Goal: Task Accomplishment & Management: Use online tool/utility

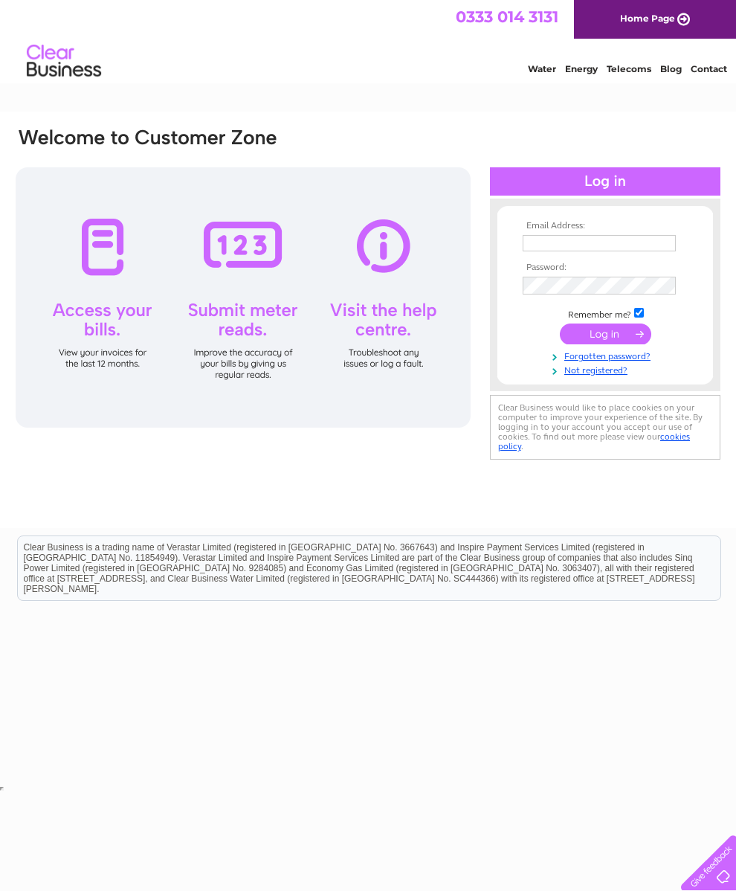
click at [561, 245] on input "text" at bounding box center [599, 243] width 153 height 16
click at [608, 251] on input "[EMAIL_ADDRESS][DOMAIN_NAME]" at bounding box center [600, 244] width 155 height 18
click at [607, 247] on input "[EMAIL_ADDRESS][DOMAIN_NAME]" at bounding box center [600, 244] width 155 height 18
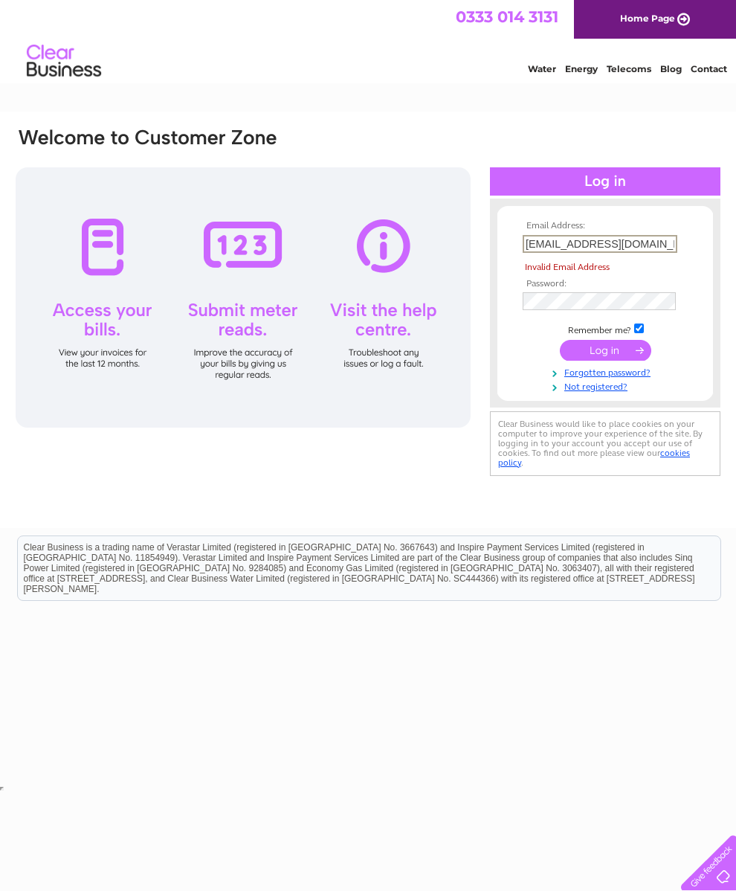
click at [659, 244] on input "[EMAIL_ADDRESS][DOMAIN_NAME]" at bounding box center [600, 244] width 155 height 18
click at [661, 242] on input "fionanaturalfeatures@gmail.com" at bounding box center [600, 244] width 155 height 18
click at [659, 238] on input "fionanaturalfeatures@gmail.com" at bounding box center [600, 244] width 155 height 18
click at [568, 249] on input ".com" at bounding box center [600, 244] width 155 height 18
type input "."
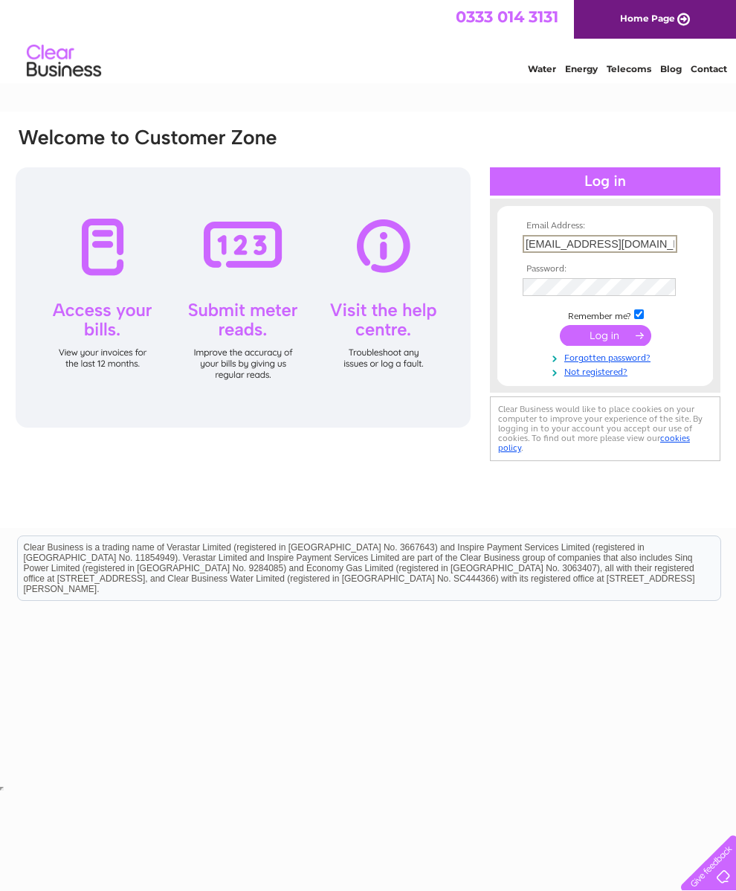
type input "fionanaturalfeatures@gmail.com"
click at [623, 340] on input "submit" at bounding box center [605, 335] width 91 height 21
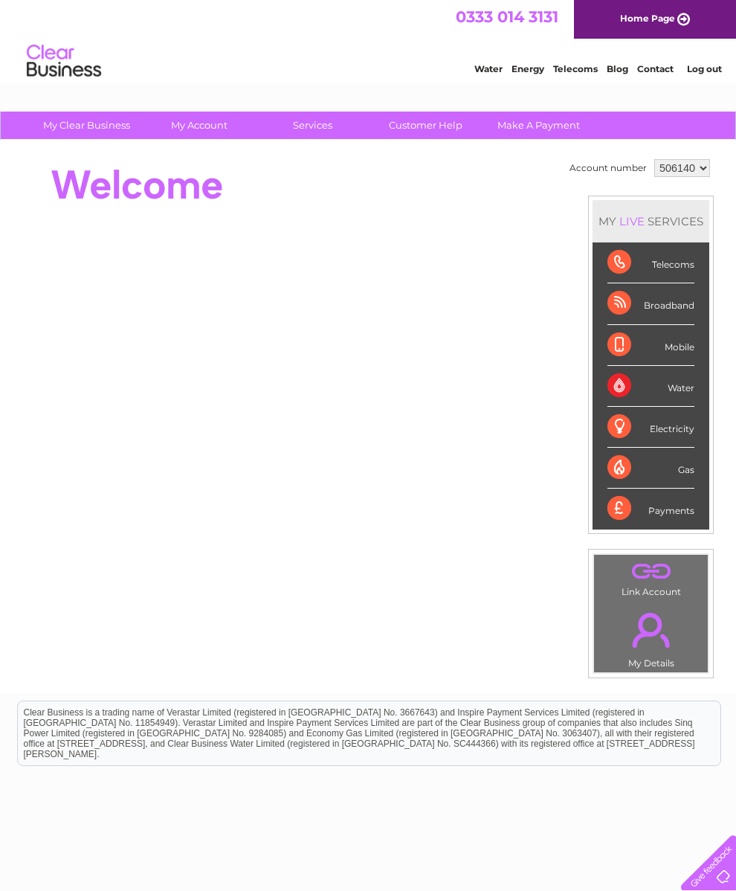
click at [710, 167] on select "506140 905274" at bounding box center [682, 168] width 56 height 18
select select "905274"
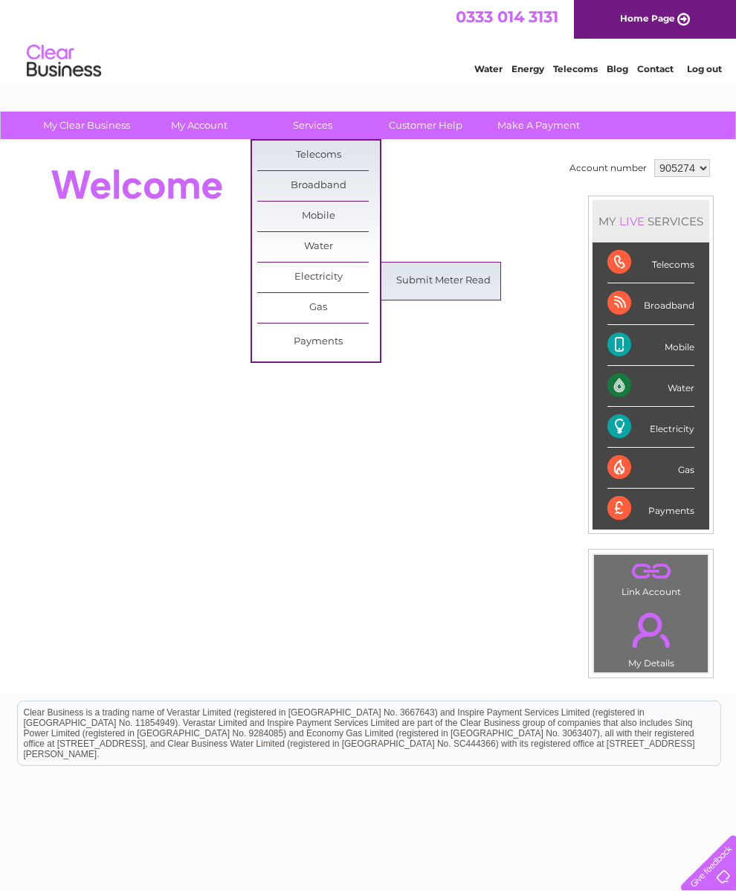
click at [465, 271] on link "Submit Meter Read" at bounding box center [443, 281] width 123 height 30
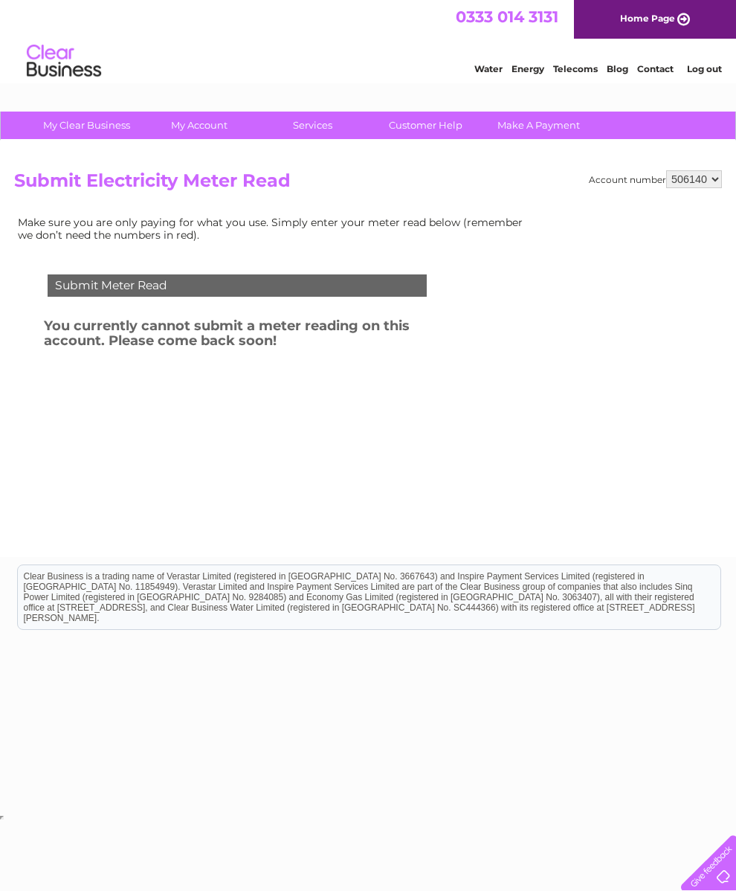
click at [712, 186] on select "506140 905274" at bounding box center [694, 179] width 56 height 18
select select "905274"
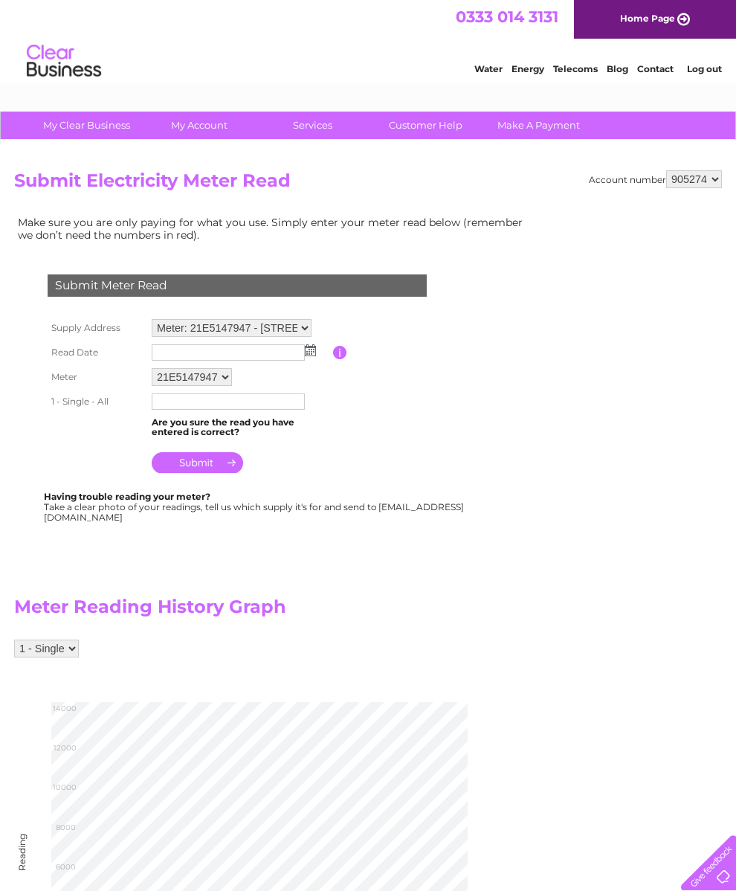
click at [311, 347] on img at bounding box center [310, 350] width 11 height 12
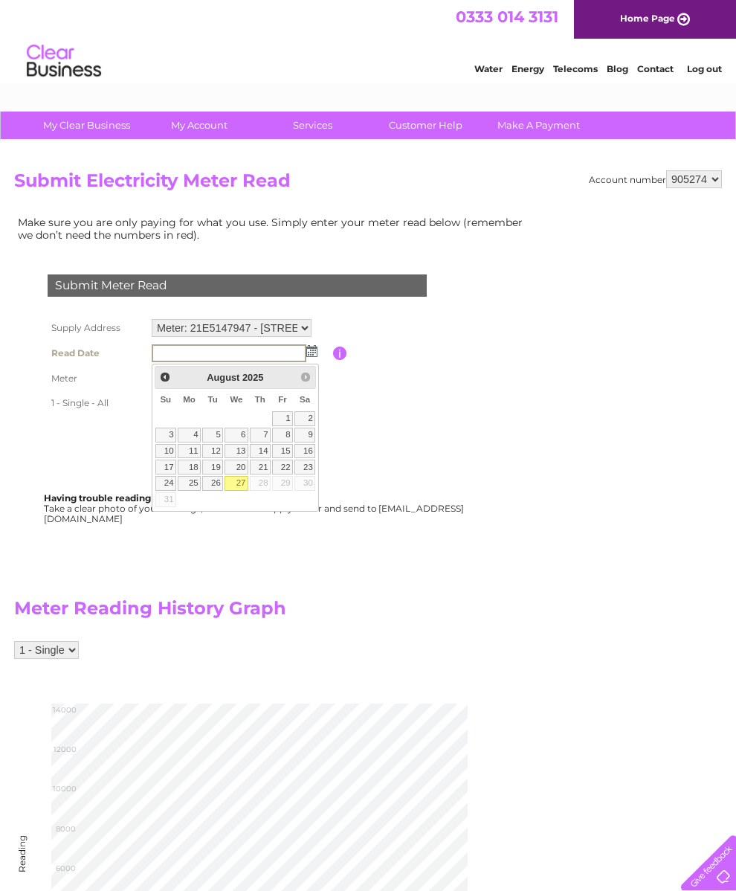
click at [239, 485] on link "27" at bounding box center [237, 483] width 24 height 15
type input "2025/08/27"
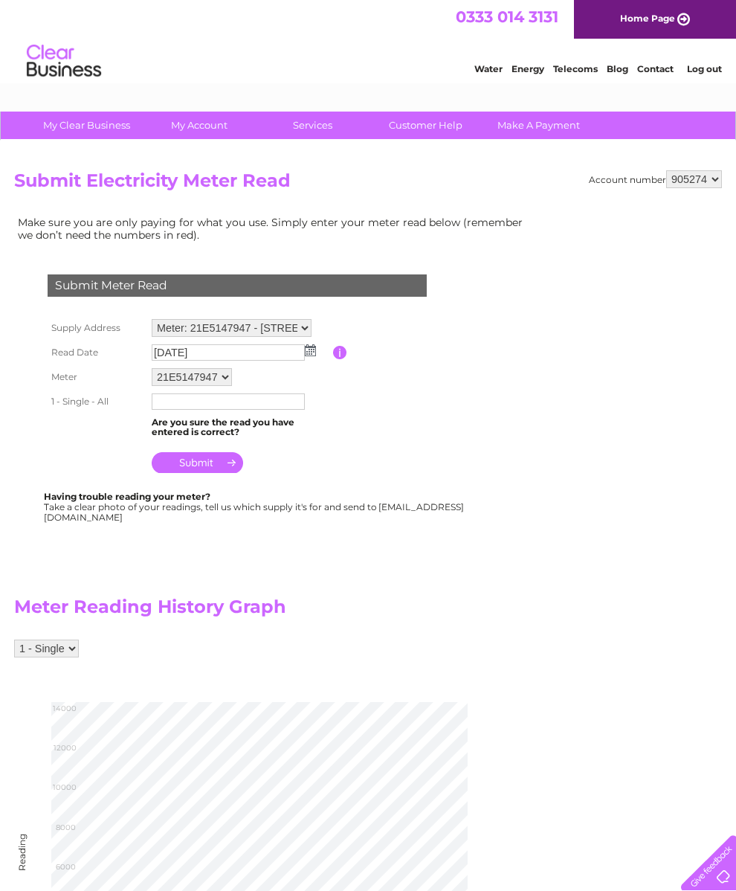
click at [283, 410] on input "text" at bounding box center [228, 401] width 153 height 16
type input "12054"
click at [196, 466] on input "submit" at bounding box center [197, 463] width 91 height 21
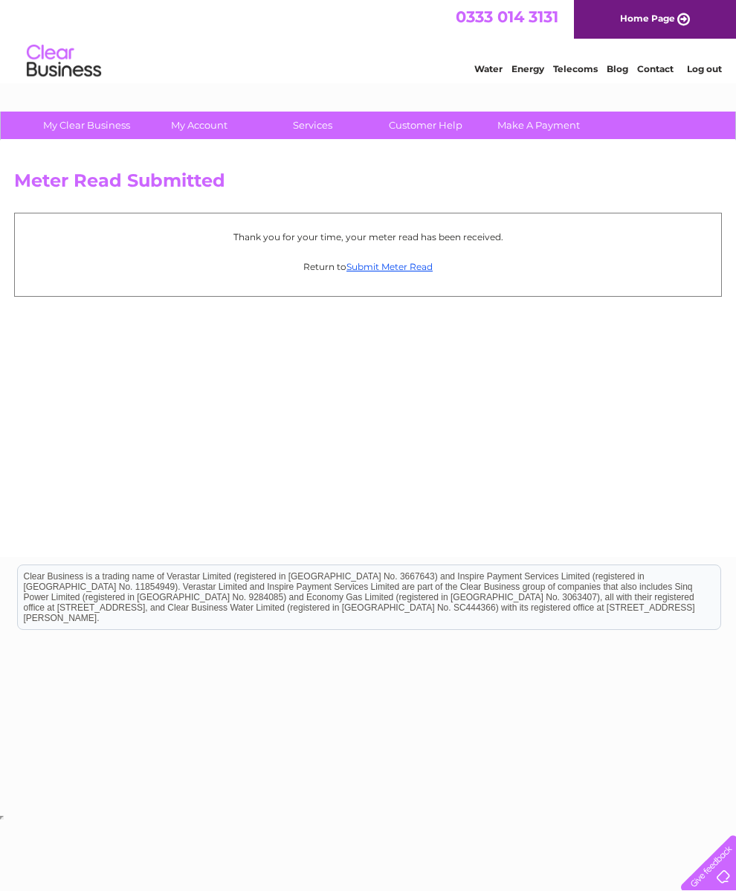
click at [489, 68] on link "Water" at bounding box center [488, 68] width 28 height 11
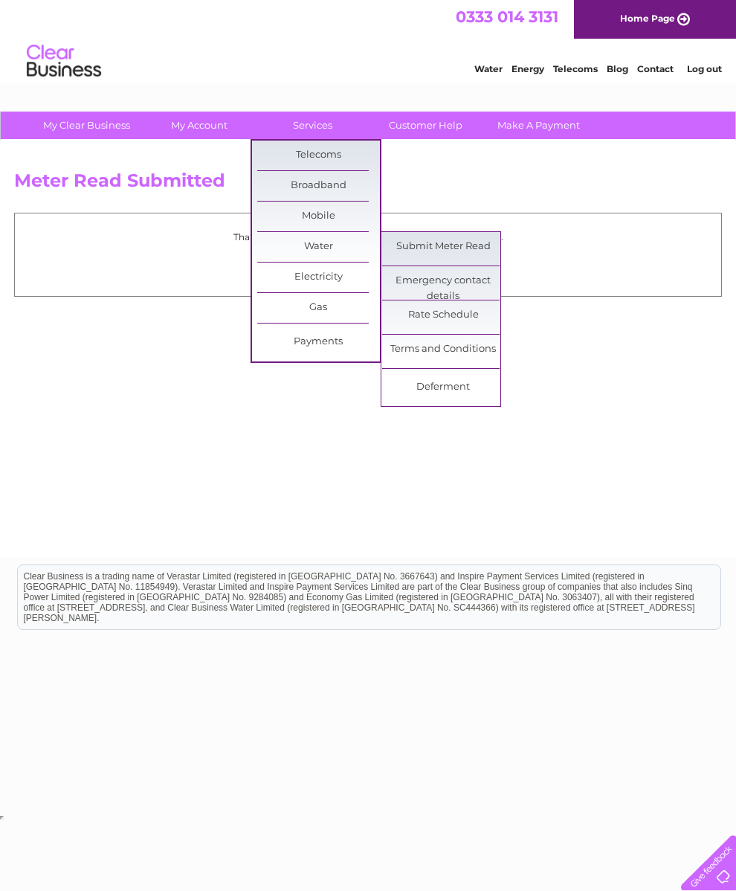
click at [475, 245] on link "Submit Meter Read" at bounding box center [443, 247] width 123 height 30
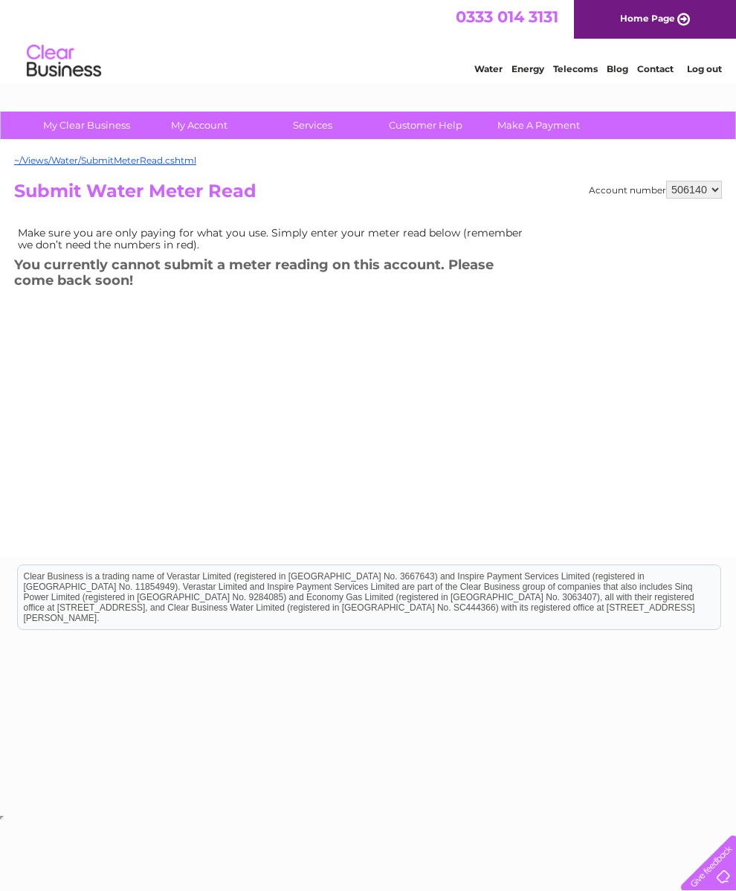
click at [706, 187] on select "506140 905274" at bounding box center [694, 190] width 56 height 18
select select "905274"
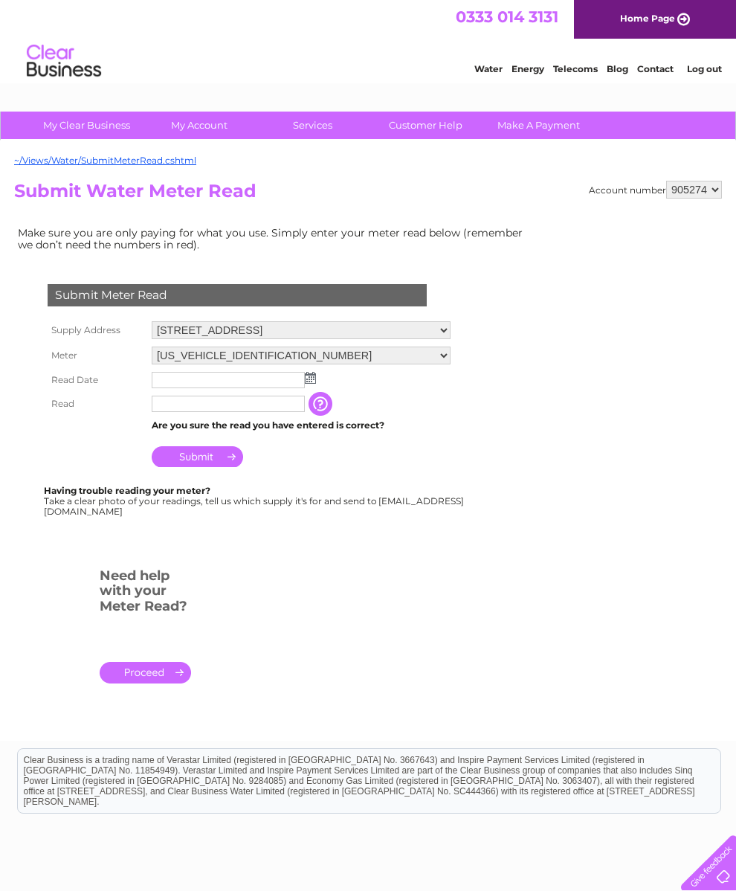
click at [306, 378] on img at bounding box center [310, 378] width 11 height 12
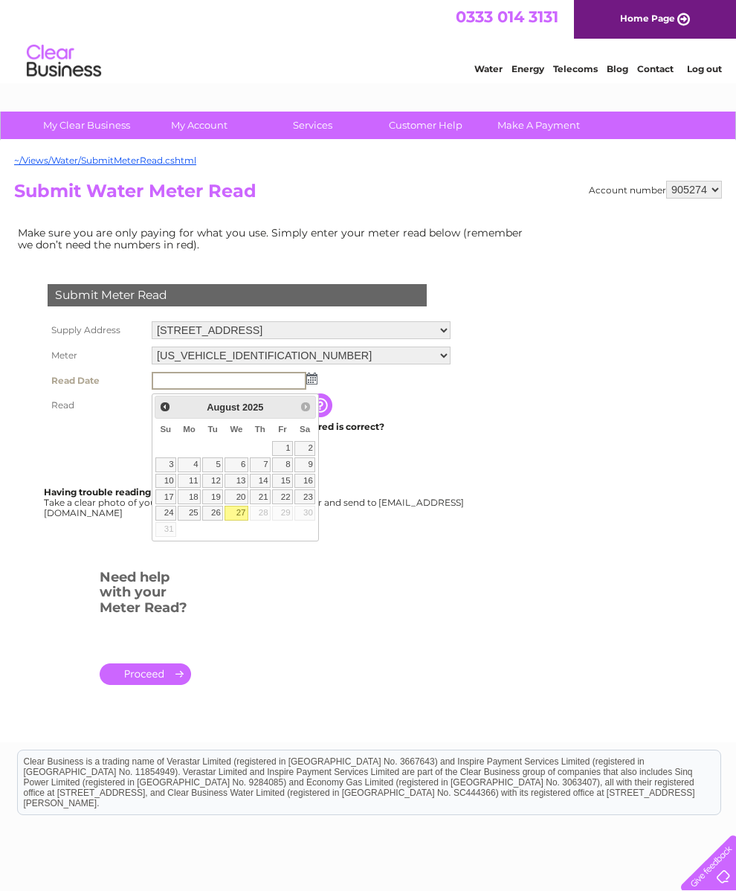
click at [241, 520] on link "27" at bounding box center [237, 513] width 24 height 15
type input "2025/08/27"
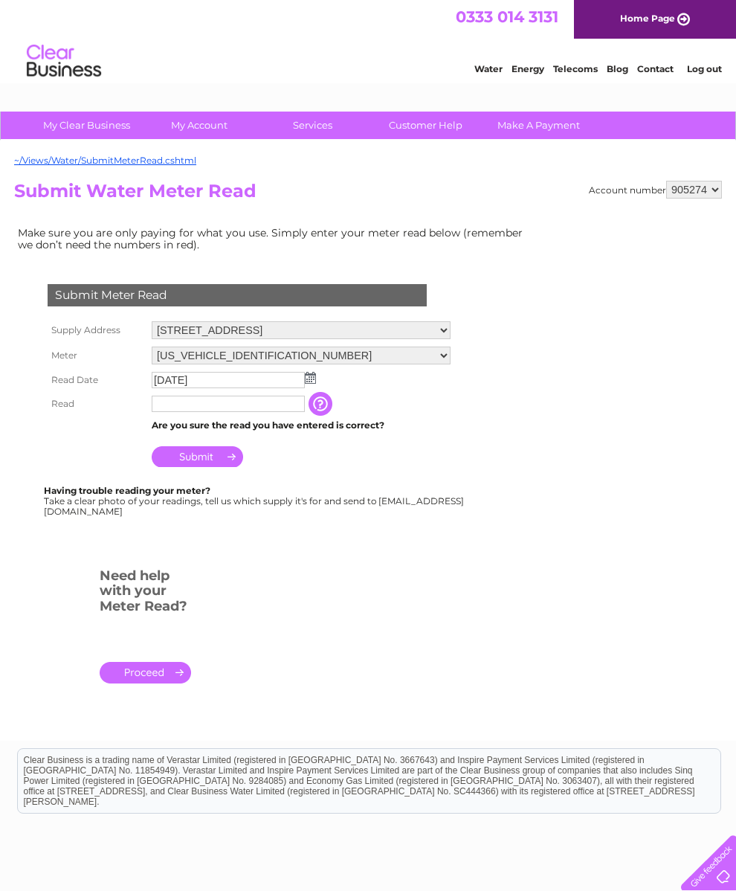
click at [281, 412] on input "text" at bounding box center [228, 404] width 153 height 16
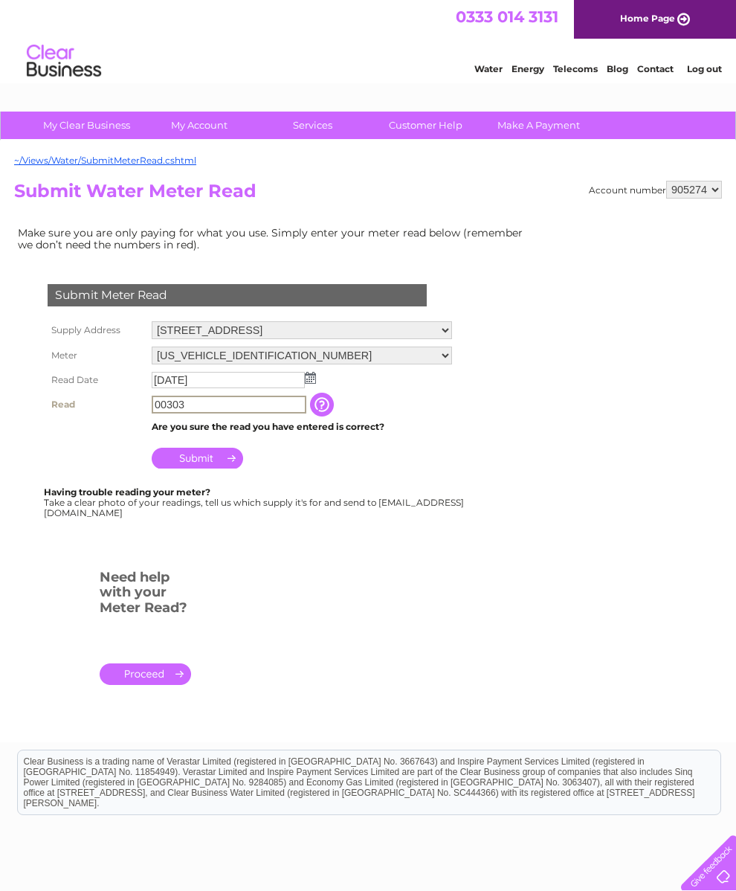
type input "00303"
click at [204, 456] on input "Submit" at bounding box center [197, 458] width 91 height 21
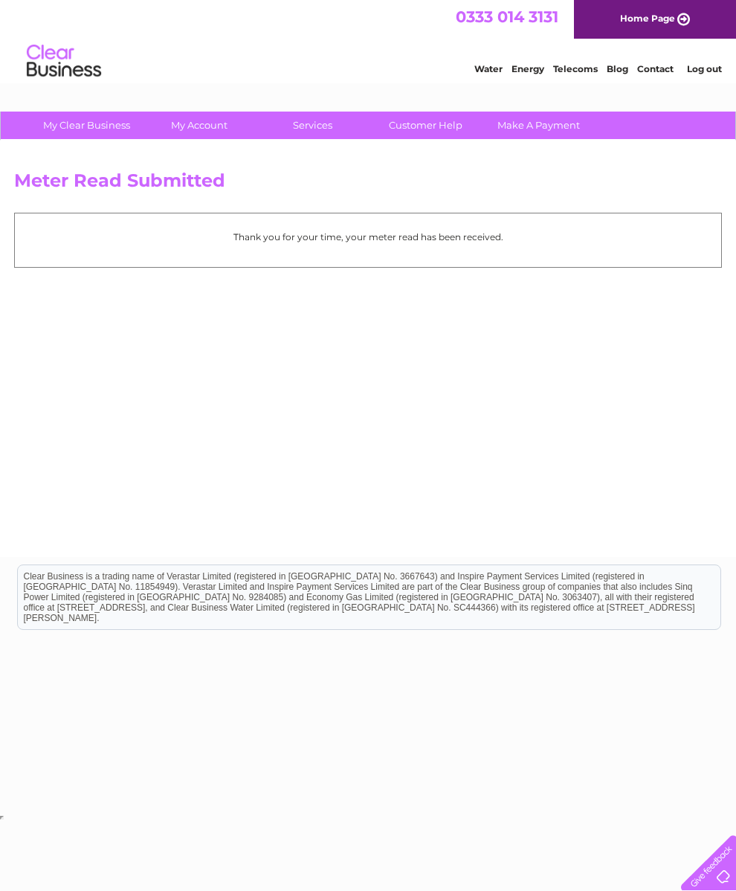
click at [716, 65] on link "Log out" at bounding box center [704, 68] width 35 height 11
